Goal: Information Seeking & Learning: Learn about a topic

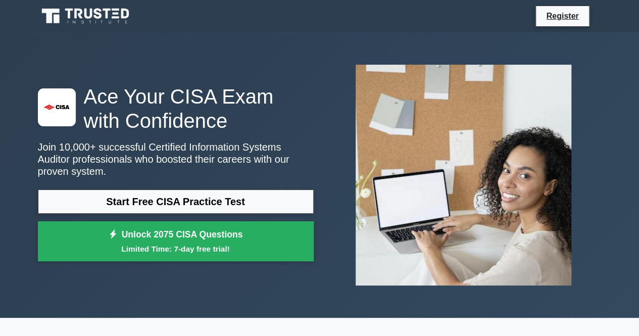
click at [147, 200] on link "Start Free CISA Practice Test" at bounding box center [176, 201] width 276 height 24
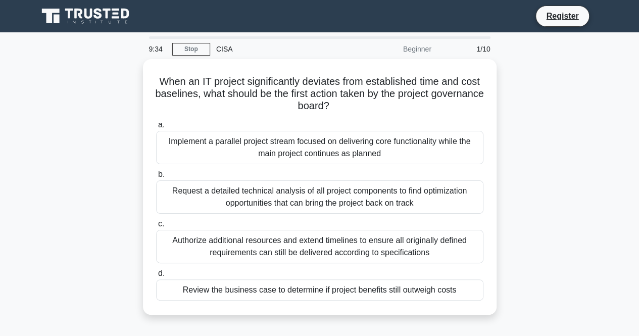
click at [320, 199] on div "Request a detailed technical analysis of all project components to find optimiz…" at bounding box center [319, 196] width 327 height 33
click at [156, 178] on input "b. Request a detailed technical analysis of all project components to find opti…" at bounding box center [156, 174] width 0 height 7
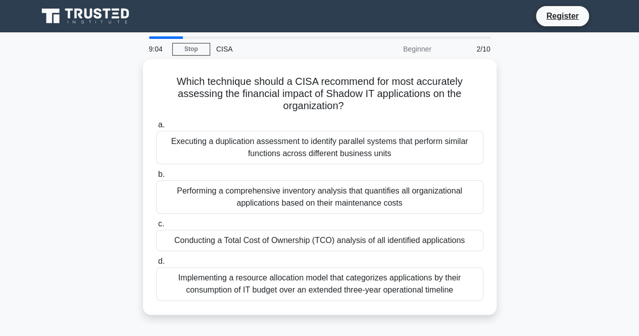
click at [231, 148] on div "Executing a duplication assessment to identify parallel systems that perform si…" at bounding box center [319, 147] width 327 height 33
click at [156, 128] on input "a. Executing a duplication assessment to identify parallel systems that perform…" at bounding box center [156, 125] width 0 height 7
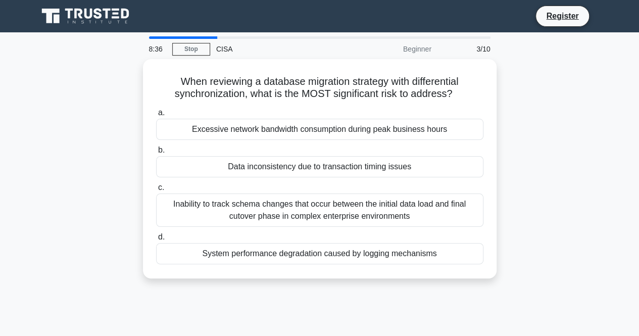
click at [266, 207] on div "Inability to track schema changes that occur between the initial data load and …" at bounding box center [319, 209] width 327 height 33
click at [156, 191] on input "c. Inability to track schema changes that occur between the initial data load a…" at bounding box center [156, 187] width 0 height 7
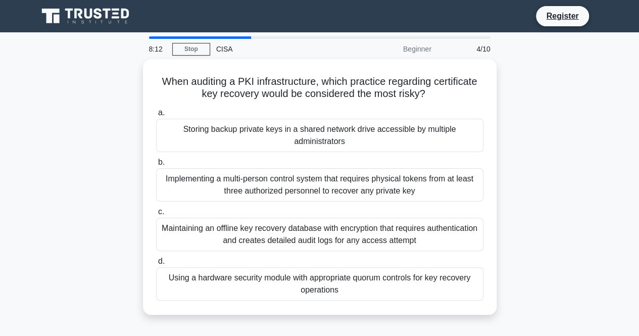
click at [248, 128] on div "Storing backup private keys in a shared network drive accessible by multiple ad…" at bounding box center [319, 135] width 327 height 33
click at [156, 116] on input "a. Storing backup private keys in a shared network drive accessible by multiple…" at bounding box center [156, 113] width 0 height 7
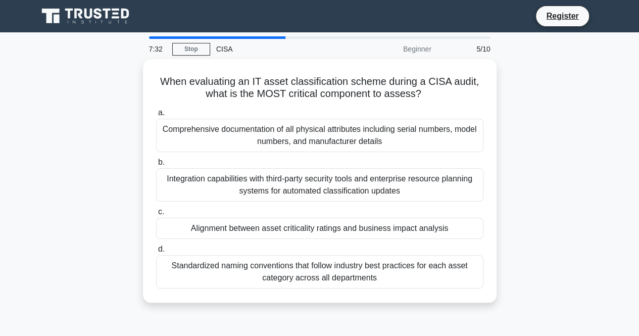
click at [226, 133] on div "Comprehensive documentation of all physical attributes including serial numbers…" at bounding box center [319, 135] width 327 height 33
click at [156, 116] on input "a. Comprehensive documentation of all physical attributes including serial numb…" at bounding box center [156, 113] width 0 height 7
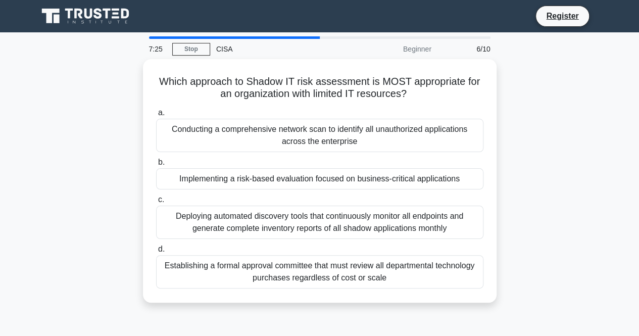
click at [201, 47] on link "Stop" at bounding box center [191, 49] width 38 height 13
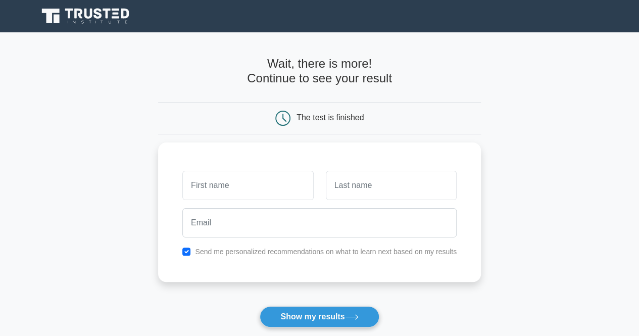
click at [327, 315] on button "Show my results" at bounding box center [319, 316] width 119 height 21
